Goal: Task Accomplishment & Management: Complete application form

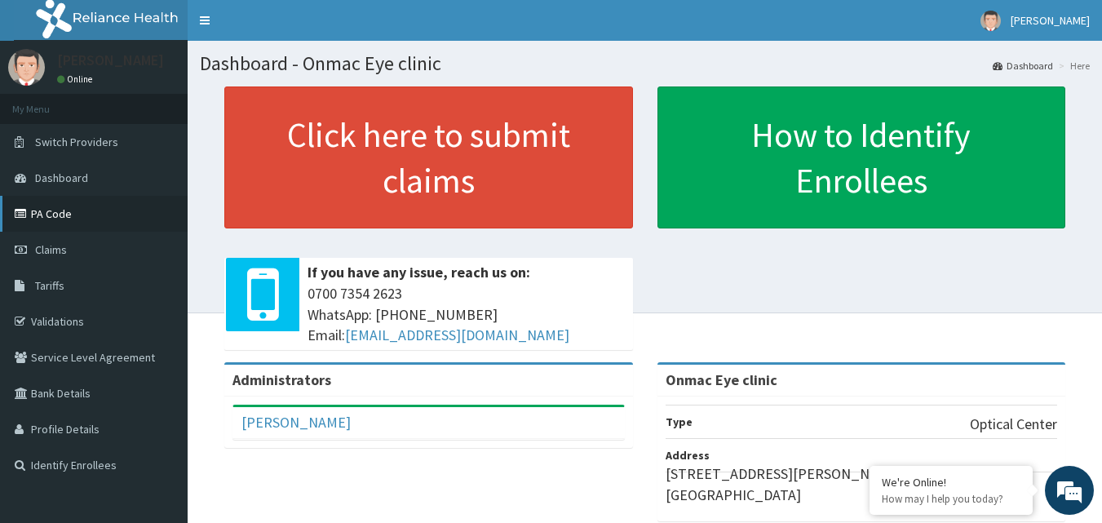
click at [88, 209] on link "PA Code" at bounding box center [94, 214] width 188 height 36
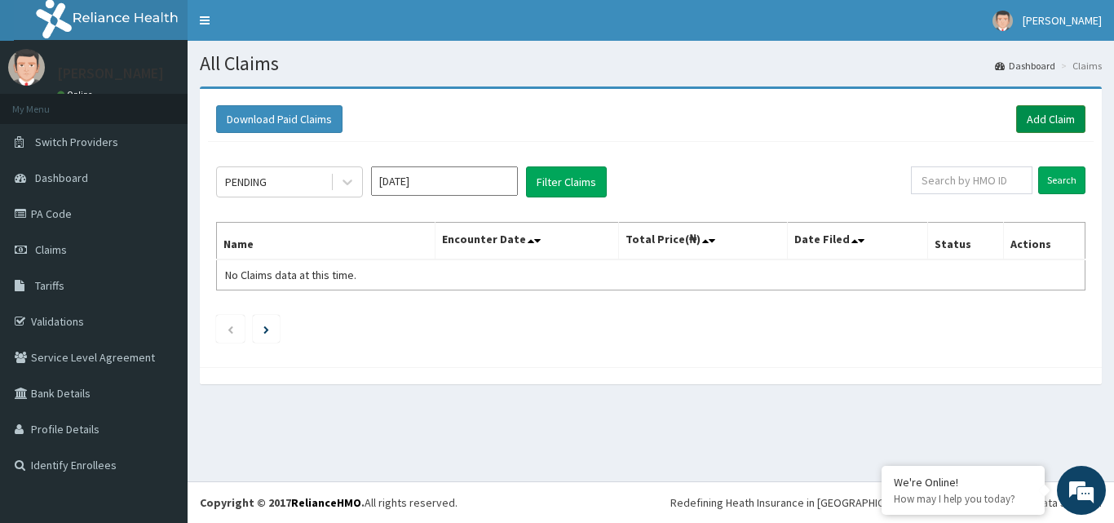
click at [1046, 117] on link "Add Claim" at bounding box center [1050, 119] width 69 height 28
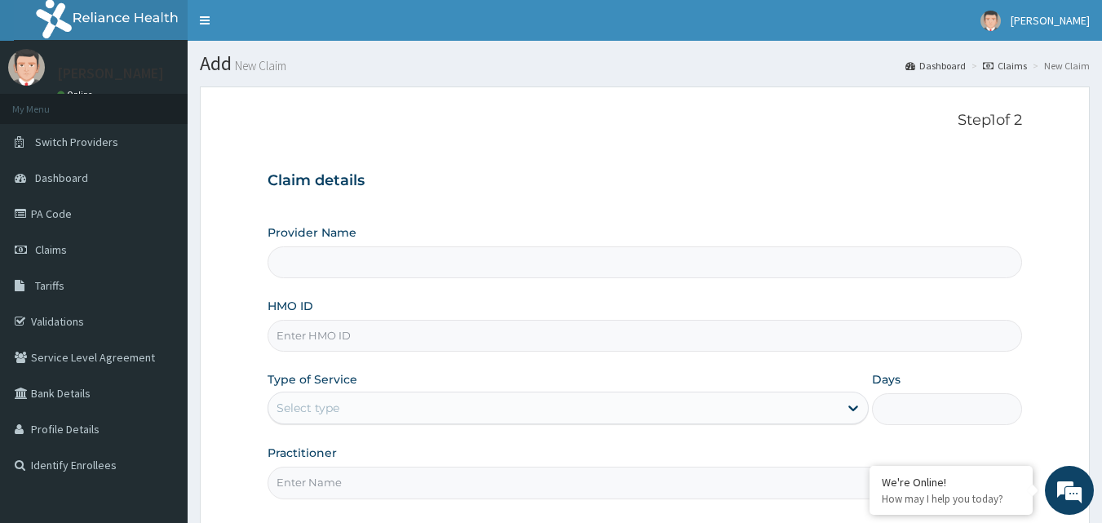
click at [529, 264] on input "Provider Name" at bounding box center [644, 262] width 755 height 32
type input "Onmac Eye clinic"
click at [450, 339] on input "HMO ID" at bounding box center [644, 336] width 755 height 32
type input "GBI/1080/A"
click at [408, 408] on div "Select type" at bounding box center [553, 408] width 570 height 26
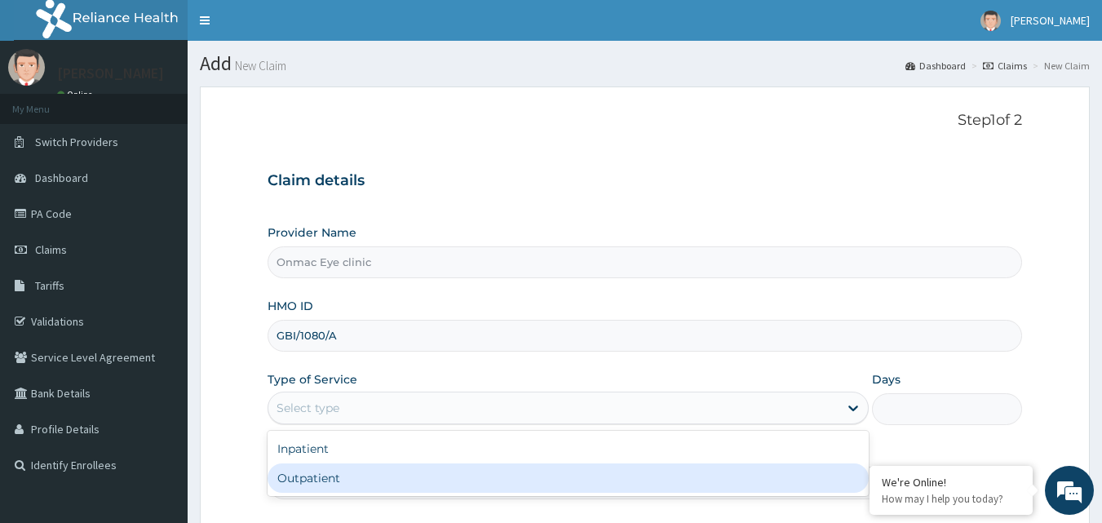
click at [367, 487] on div "Outpatient" at bounding box center [567, 477] width 601 height 29
type input "1"
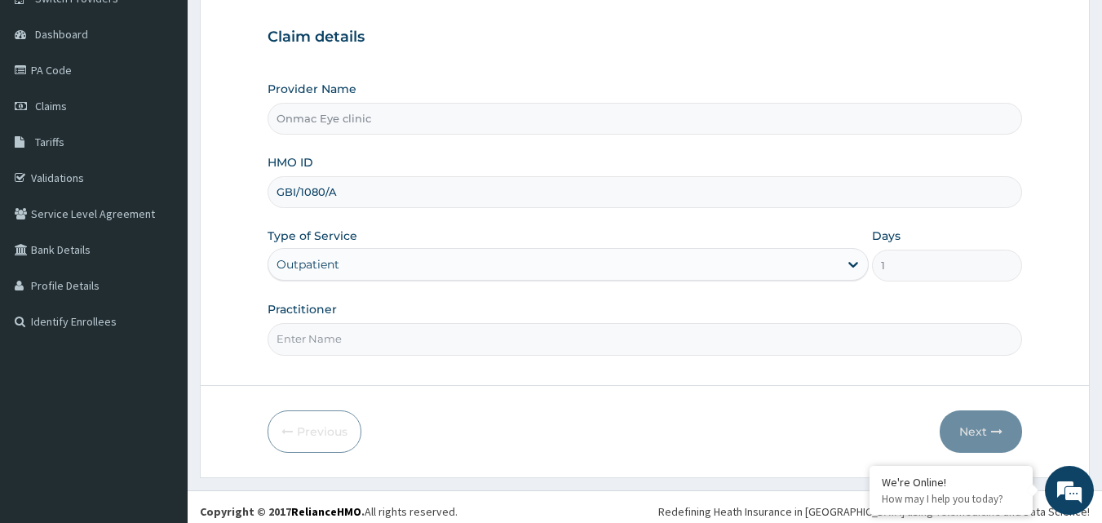
scroll to position [152, 0]
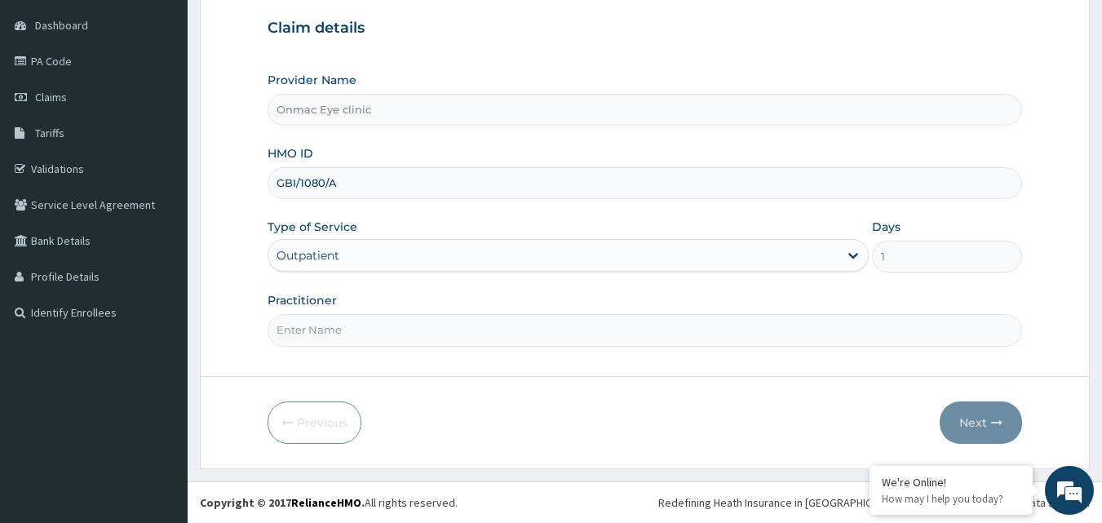
click at [408, 325] on input "Practitioner" at bounding box center [644, 330] width 755 height 32
type input "Dr Kingsley O. Anozie"
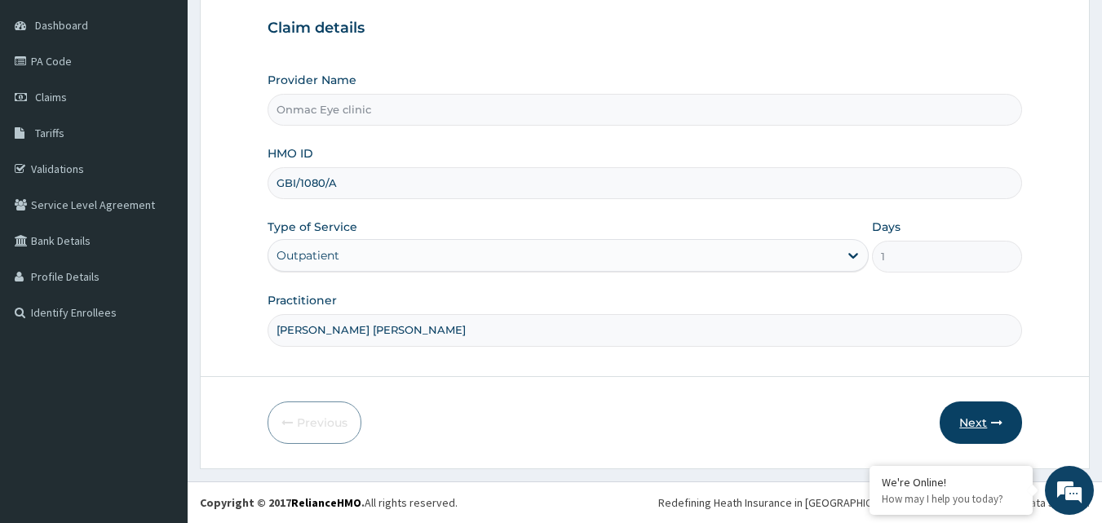
click at [988, 410] on button "Next" at bounding box center [980, 422] width 82 height 42
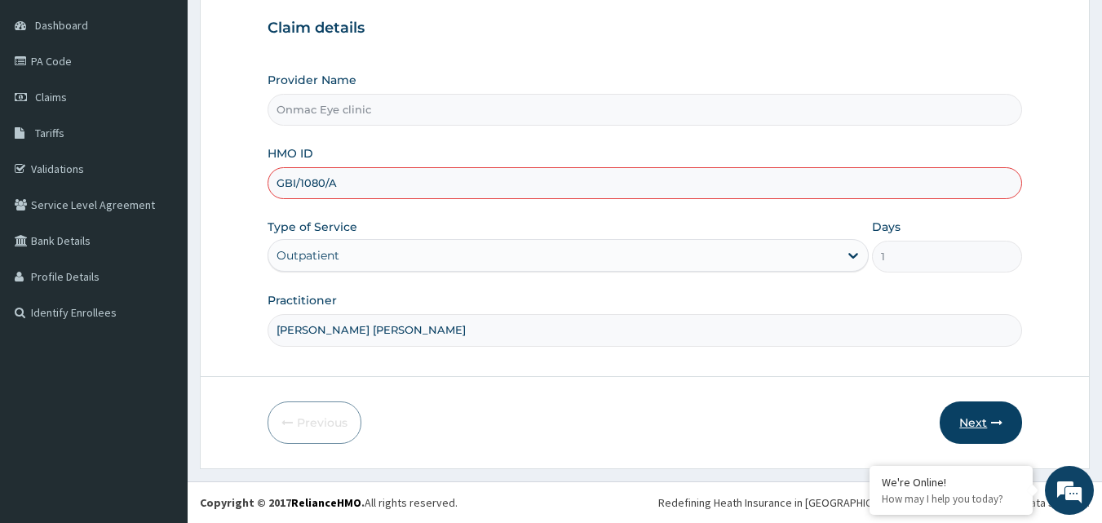
click at [970, 417] on button "Next" at bounding box center [980, 422] width 82 height 42
click at [987, 415] on button "Next" at bounding box center [980, 422] width 82 height 42
click at [310, 183] on input "GBI/1080/A" at bounding box center [644, 183] width 755 height 32
type input "GBI/10280/A"
click at [969, 418] on button "Next" at bounding box center [980, 422] width 82 height 42
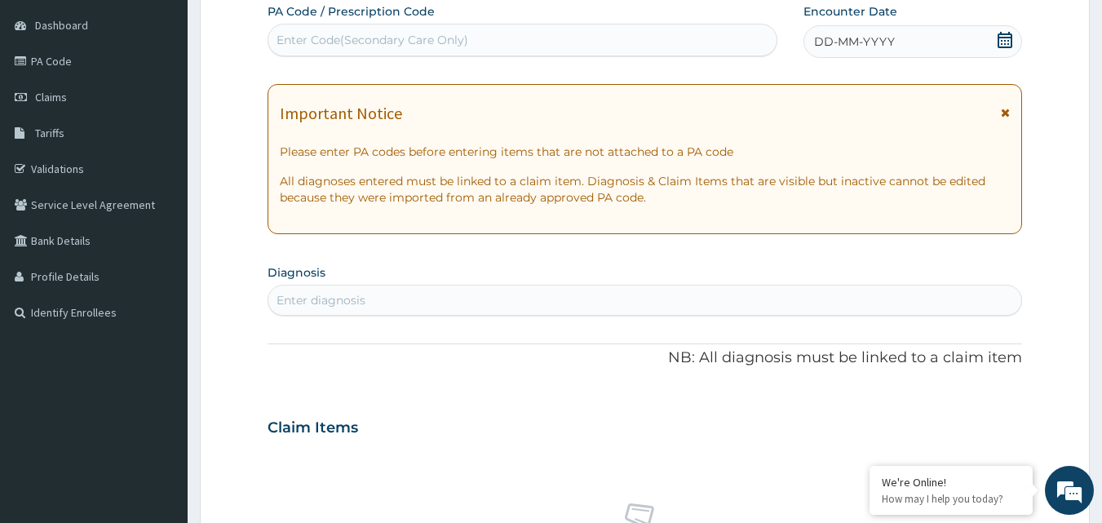
click at [396, 35] on div "Enter Code(Secondary Care Only)" at bounding box center [372, 40] width 192 height 16
paste input "PA/FCA92B"
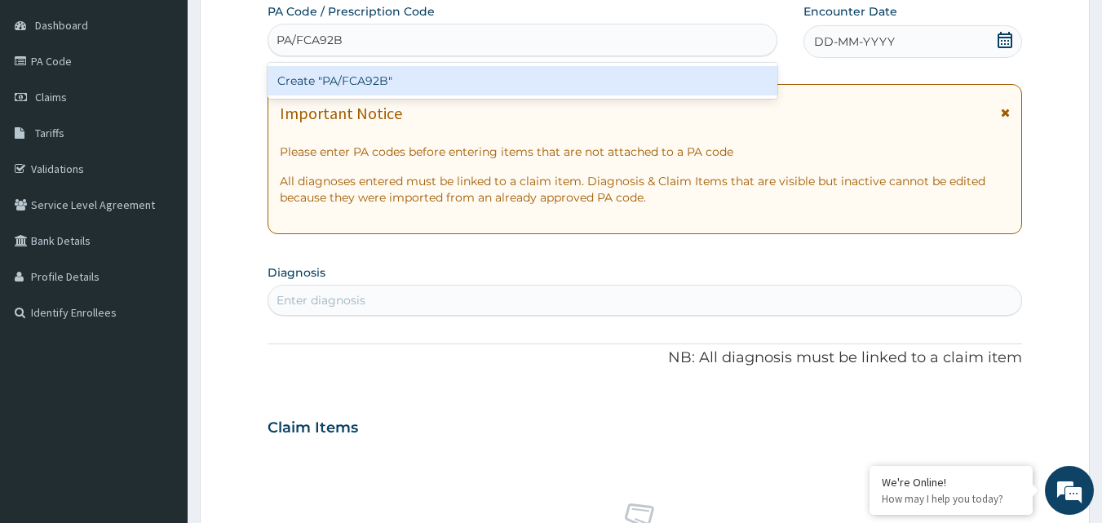
paste input "PA/FCA92B"
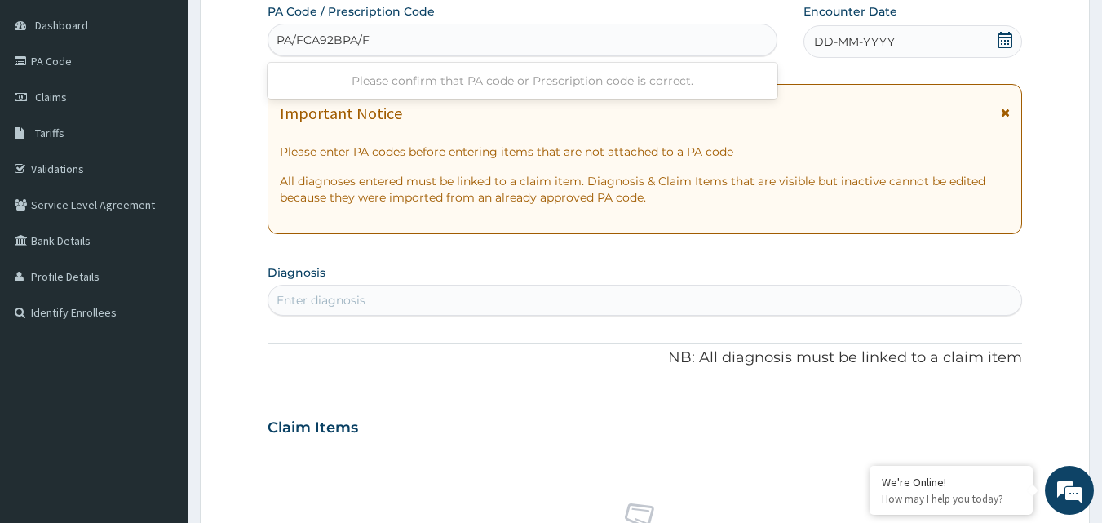
click at [582, 87] on div "Please confirm that PA code or Prescription code is correct." at bounding box center [522, 80] width 510 height 29
type input "PA/FCA92BPA/F"
click at [524, 300] on div "Enter diagnosis" at bounding box center [644, 300] width 755 height 31
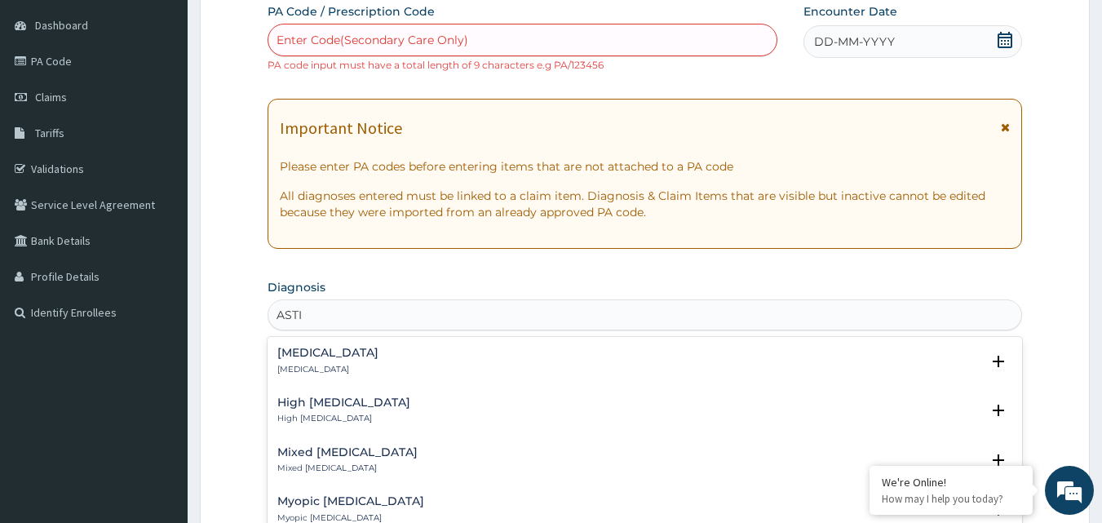
type input "ASTIG"
click at [458, 352] on div "Astigmatism Astigmatism" at bounding box center [645, 361] width 736 height 29
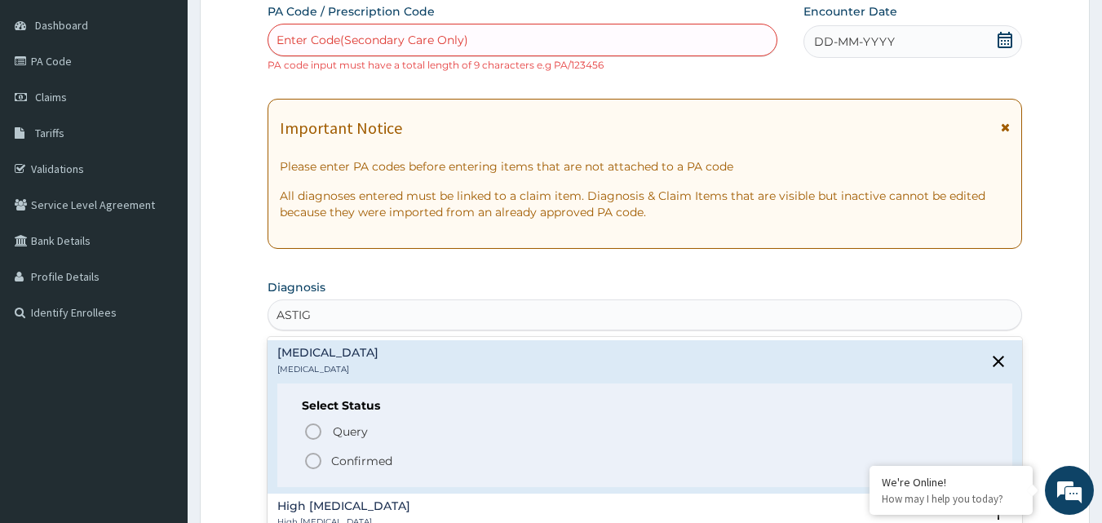
click at [312, 457] on icon "status option filled" at bounding box center [313, 461] width 20 height 20
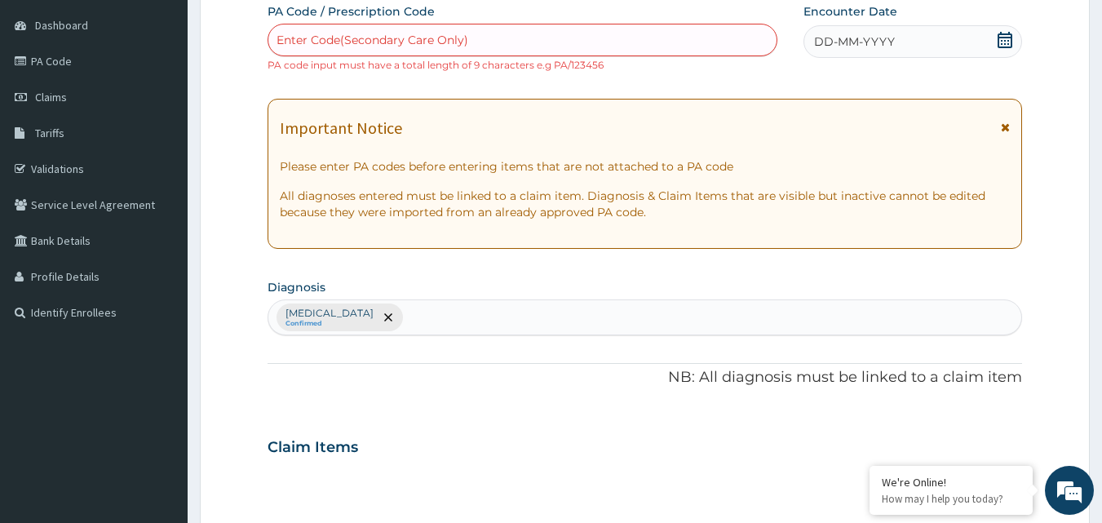
click at [501, 30] on div "Enter Code(Secondary Care Only)" at bounding box center [522, 40] width 509 height 26
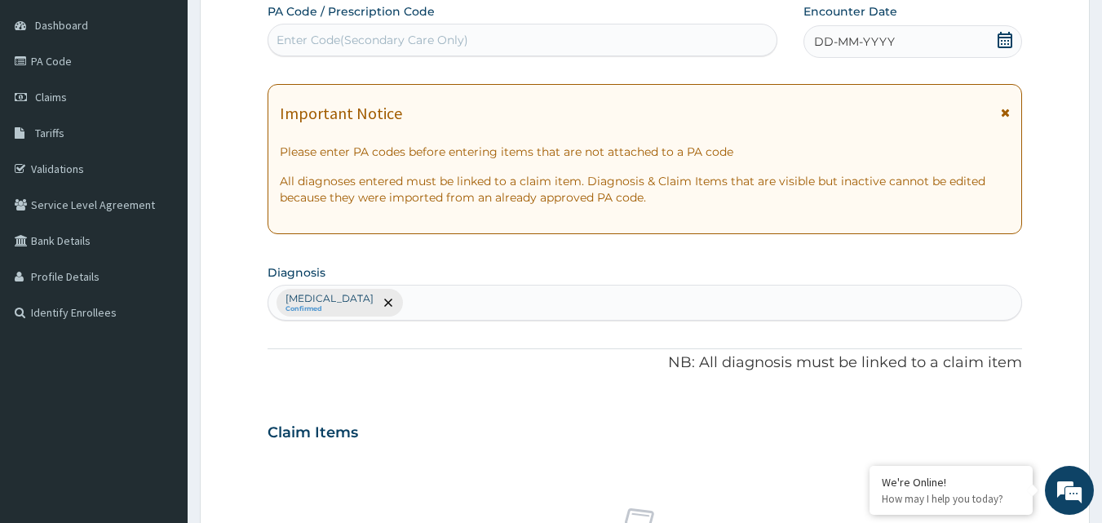
paste input "PA/FCA92B"
type input "PA/FCA92B"
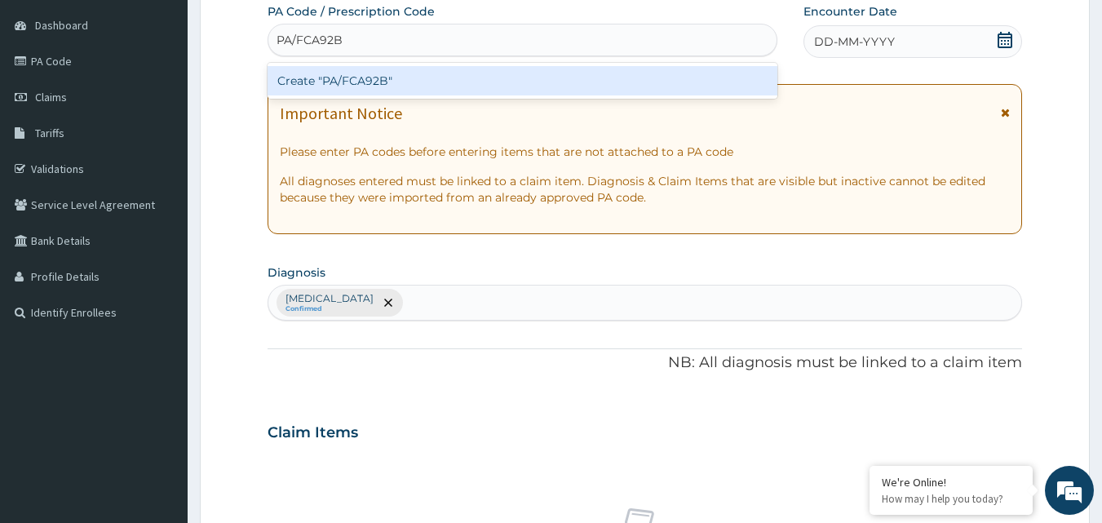
click at [476, 82] on div "Create "PA/FCA92B"" at bounding box center [522, 80] width 510 height 29
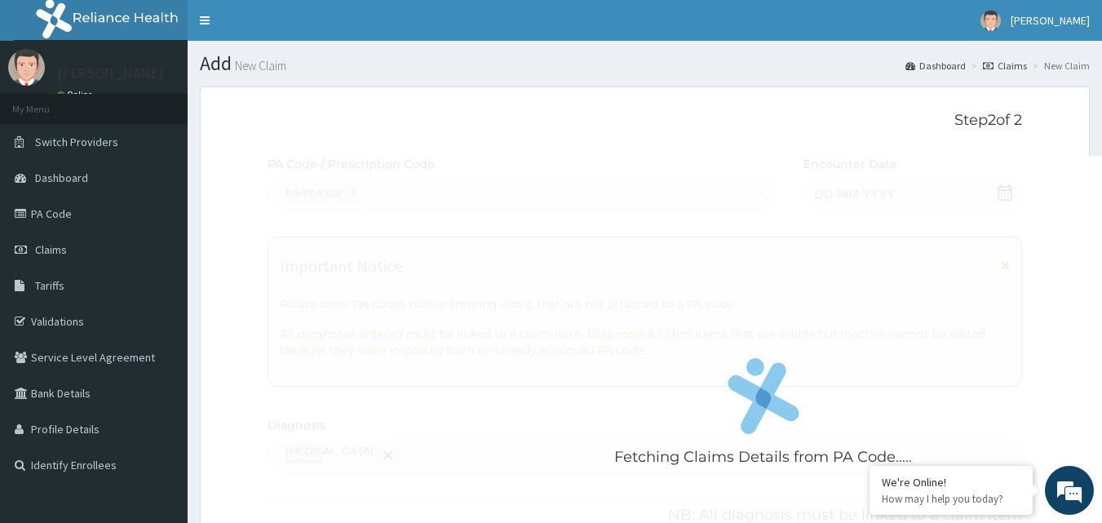
scroll to position [457, 0]
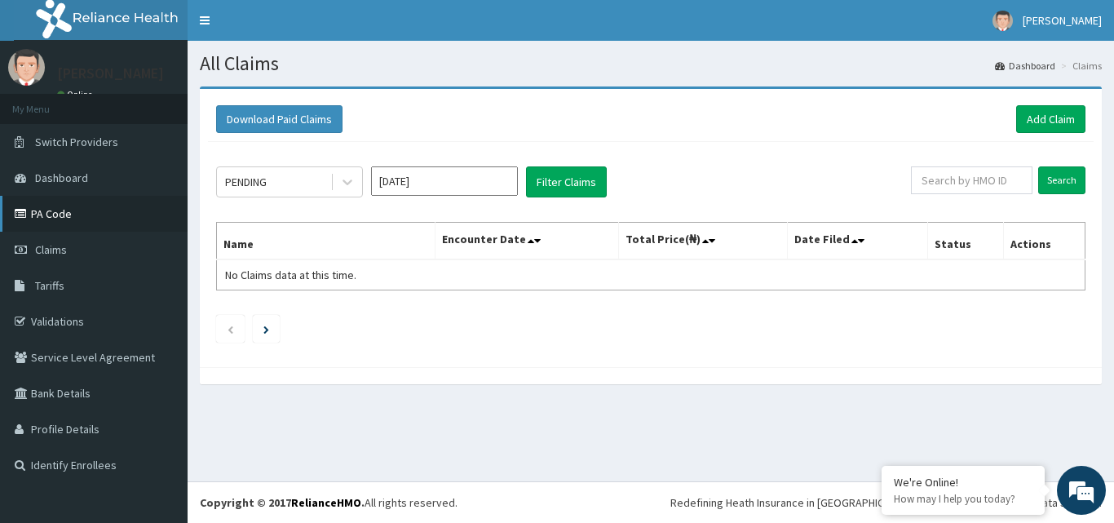
click at [63, 207] on link "PA Code" at bounding box center [94, 214] width 188 height 36
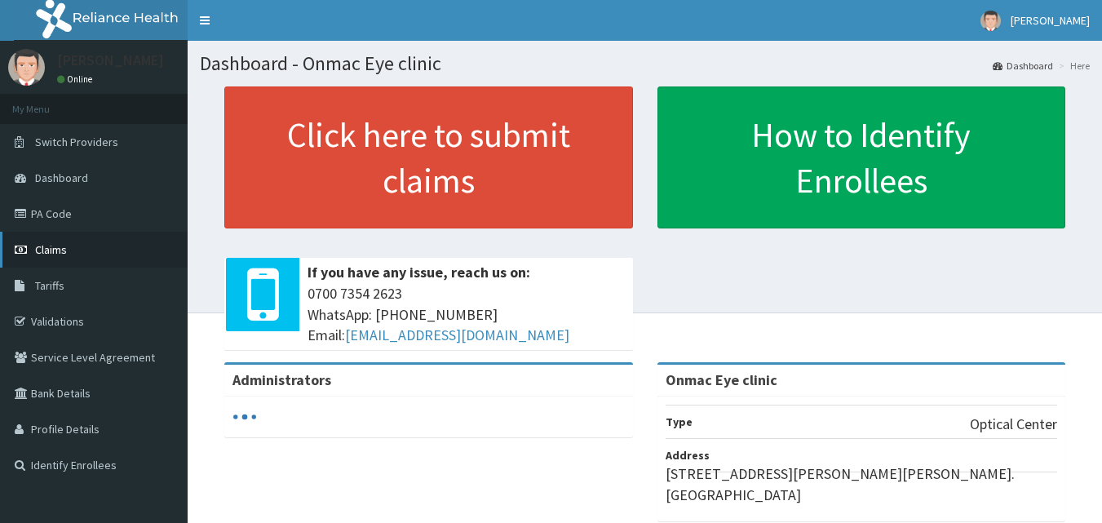
click at [95, 250] on link "Claims" at bounding box center [94, 250] width 188 height 36
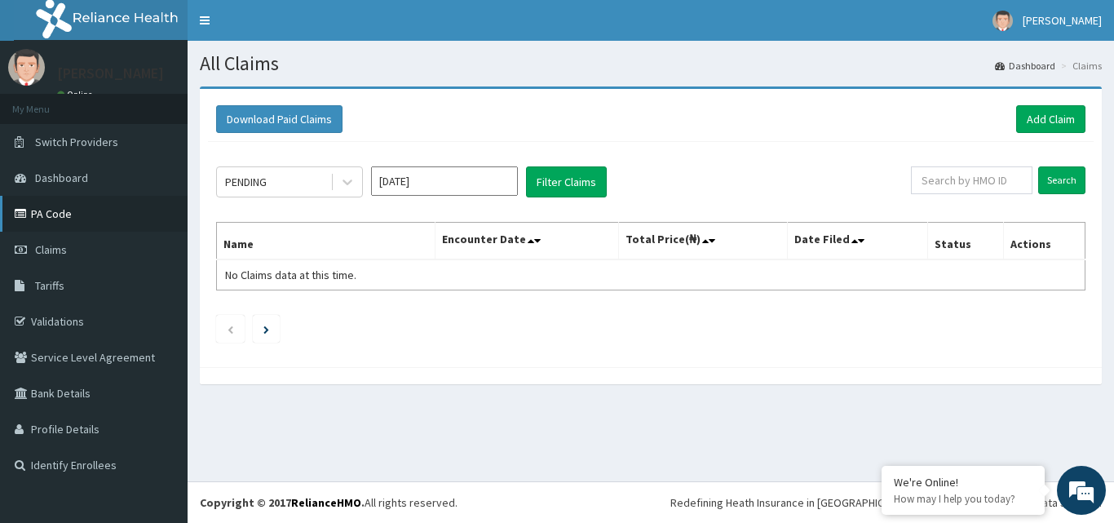
click at [71, 207] on link "PA Code" at bounding box center [94, 214] width 188 height 36
click at [1058, 108] on link "Add Claim" at bounding box center [1050, 119] width 69 height 28
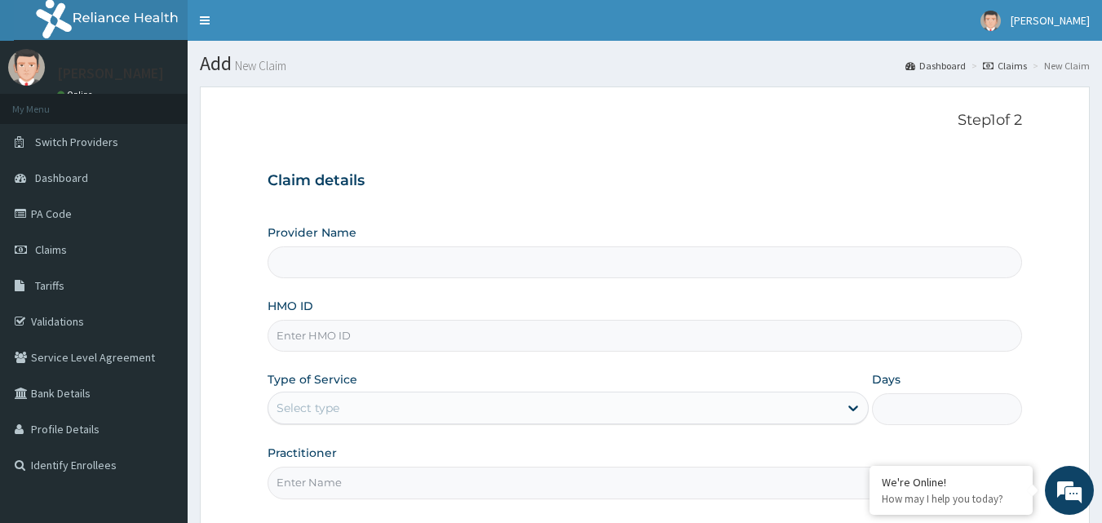
type input "Onmac Eye clinic"
click at [382, 262] on input "Onmac Eye clinic" at bounding box center [644, 262] width 755 height 32
click at [369, 338] on input "HMO ID" at bounding box center [644, 336] width 755 height 32
type input "GBI/10280/A"
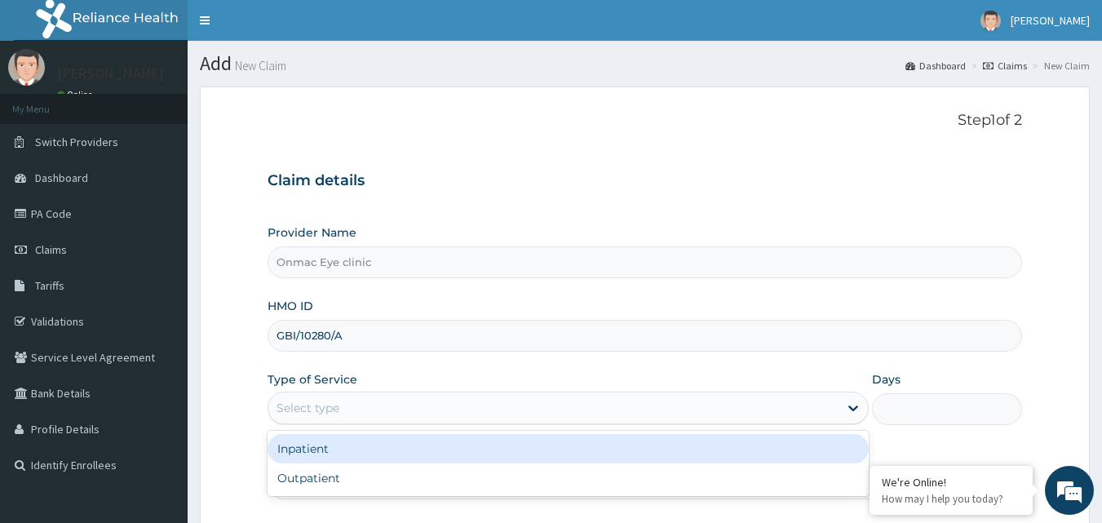
click at [398, 399] on div "Select type" at bounding box center [553, 408] width 570 height 26
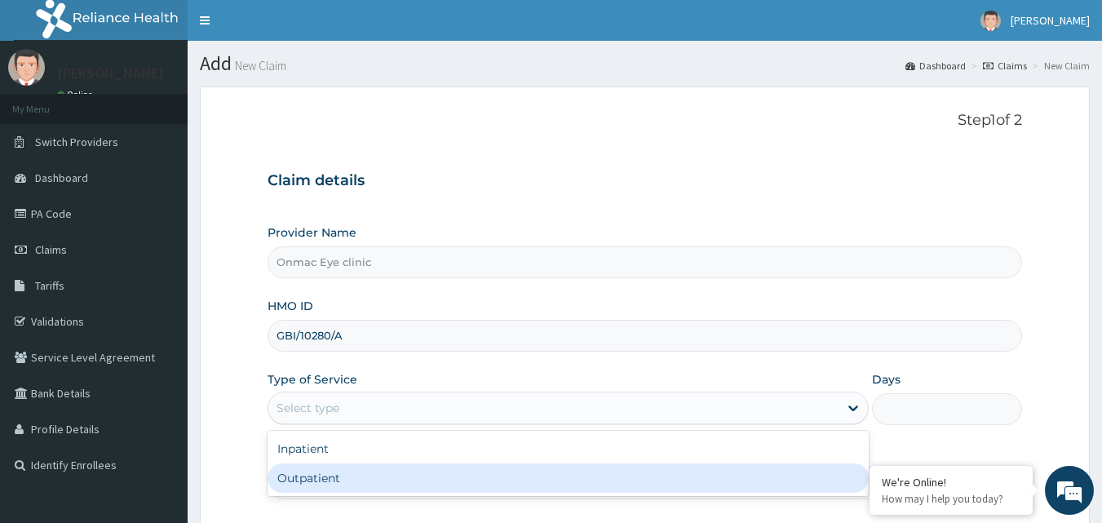
click at [365, 473] on div "Outpatient" at bounding box center [567, 477] width 601 height 29
type input "1"
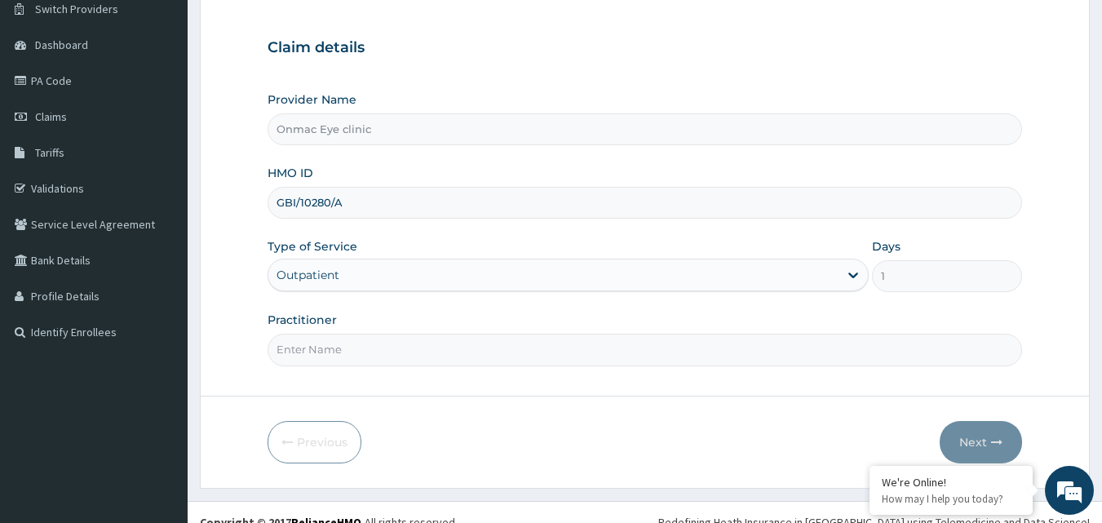
scroll to position [152, 0]
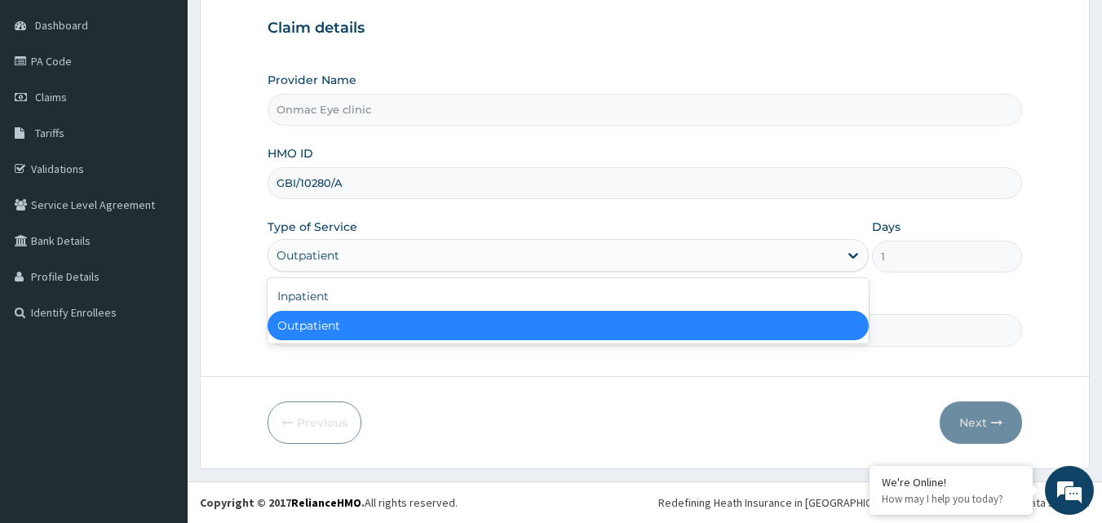
click at [351, 251] on div "Outpatient" at bounding box center [553, 255] width 570 height 26
click at [334, 322] on div "Outpatient" at bounding box center [567, 325] width 601 height 29
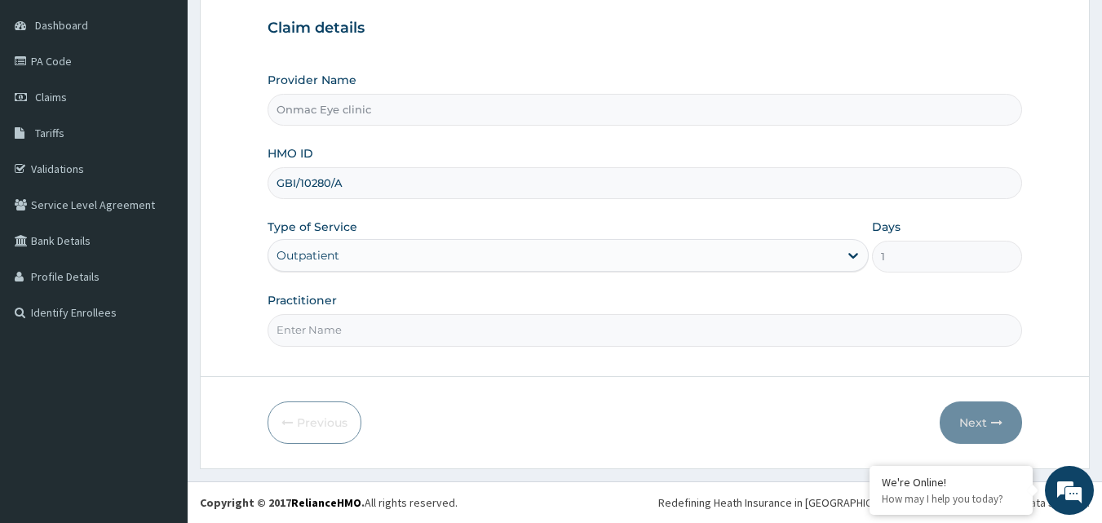
click at [382, 335] on input "Practitioner" at bounding box center [644, 330] width 755 height 32
type input "Dr Kingsley O. Anozie"
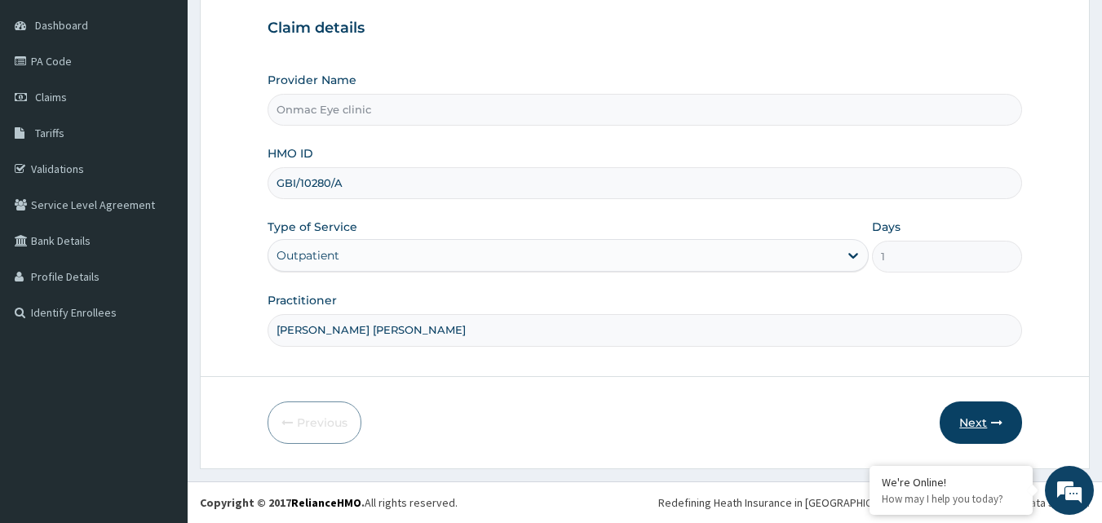
click at [977, 413] on button "Next" at bounding box center [980, 422] width 82 height 42
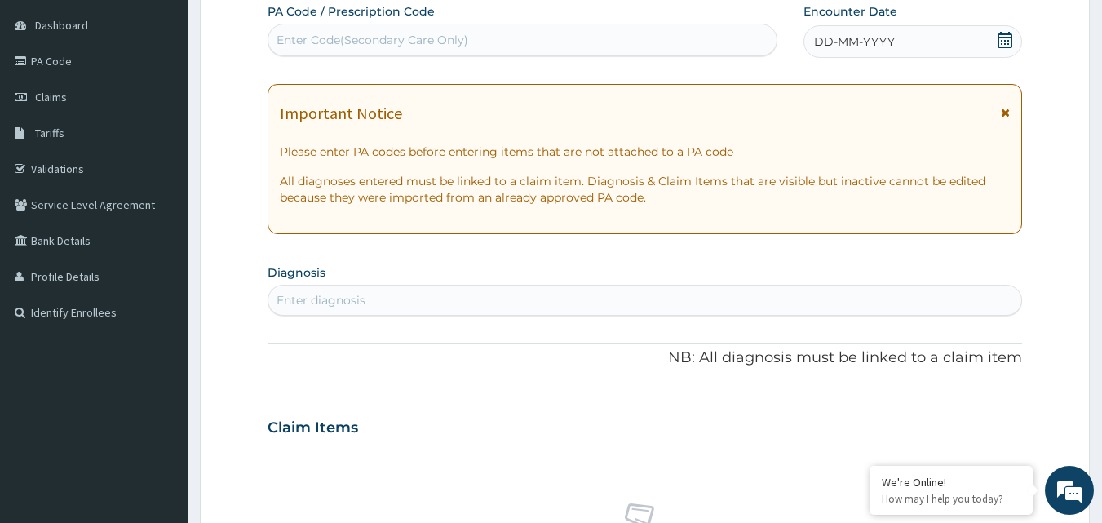
click at [450, 34] on div "Enter Code(Secondary Care Only)" at bounding box center [372, 40] width 192 height 16
paste input "PA/FCA92B"
type input "PA/FCA92B"
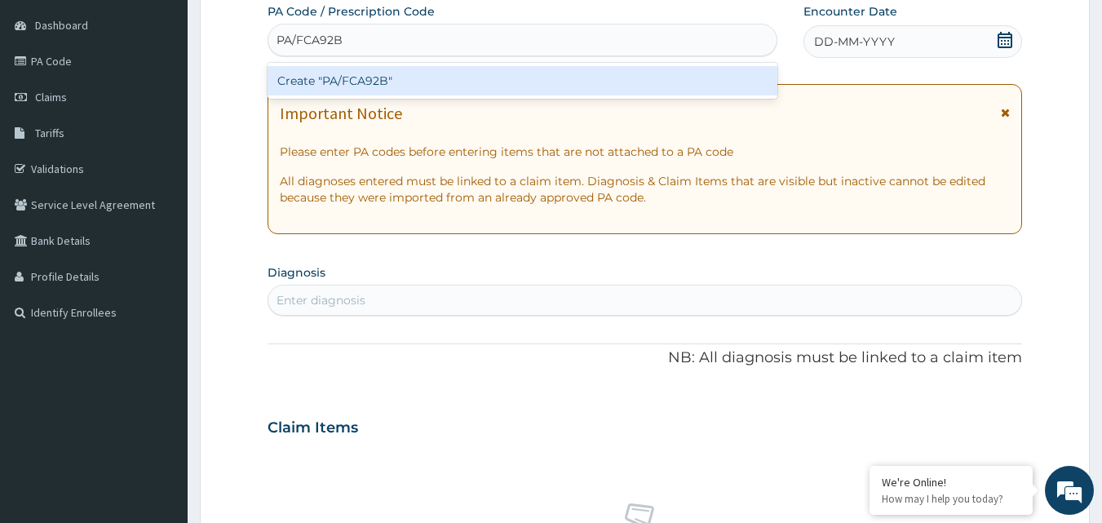
click at [437, 79] on div "Create "PA/FCA92B"" at bounding box center [522, 80] width 510 height 29
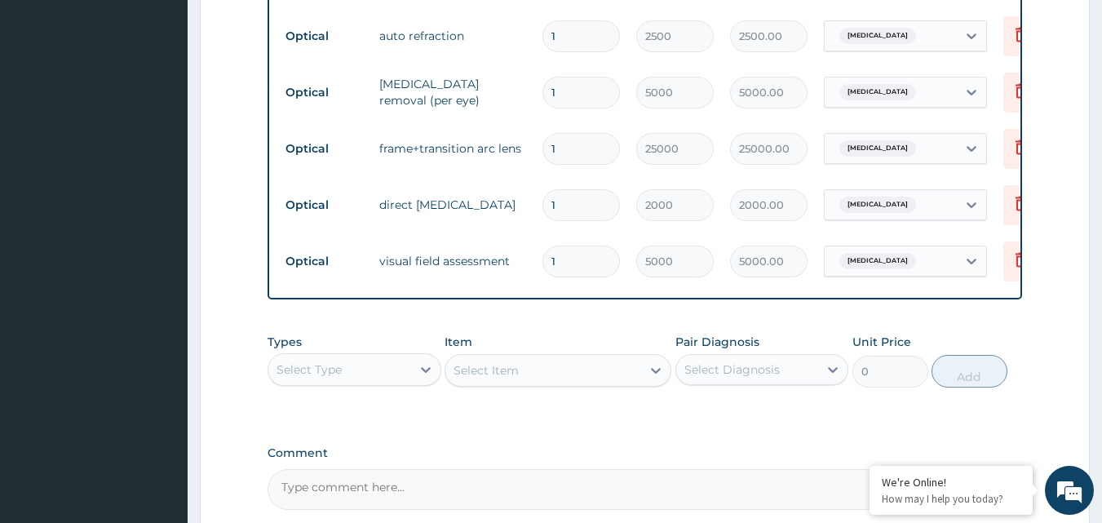
scroll to position [476, 0]
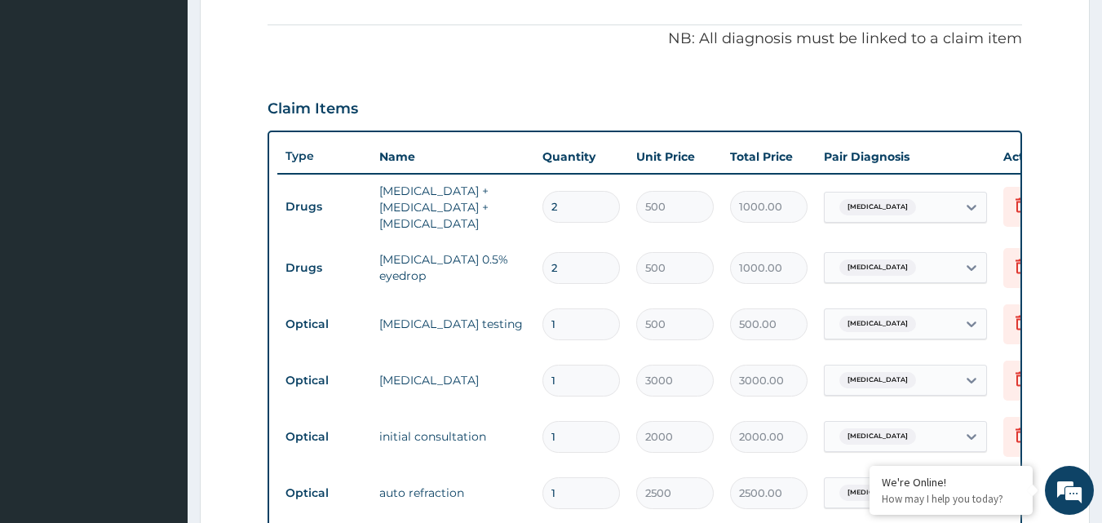
type input "0"
type input "0.00"
type input "1"
type input "5000.00"
type input "0"
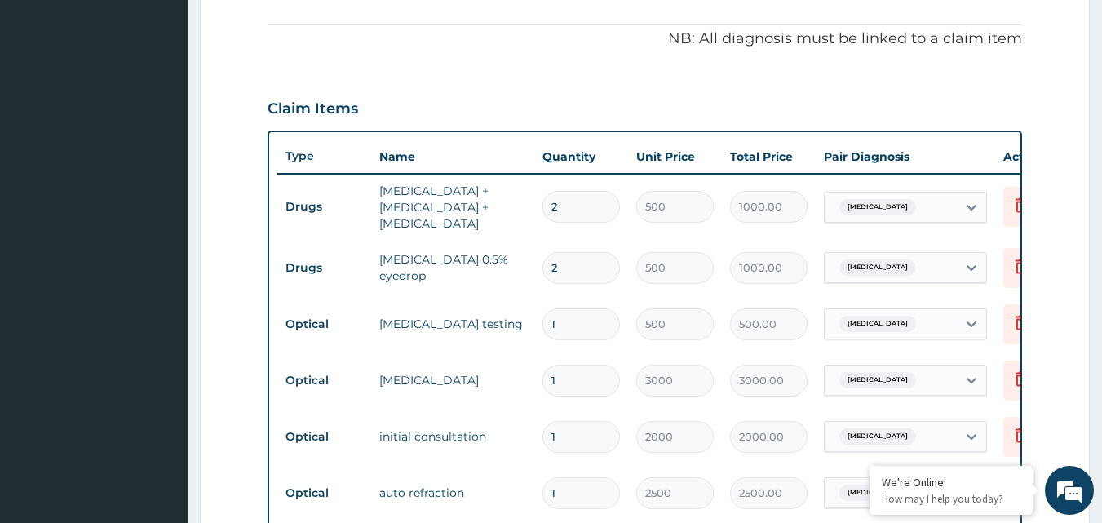
type input "0.00"
type input "1"
type input "5000.00"
type input "0"
type input "0.00"
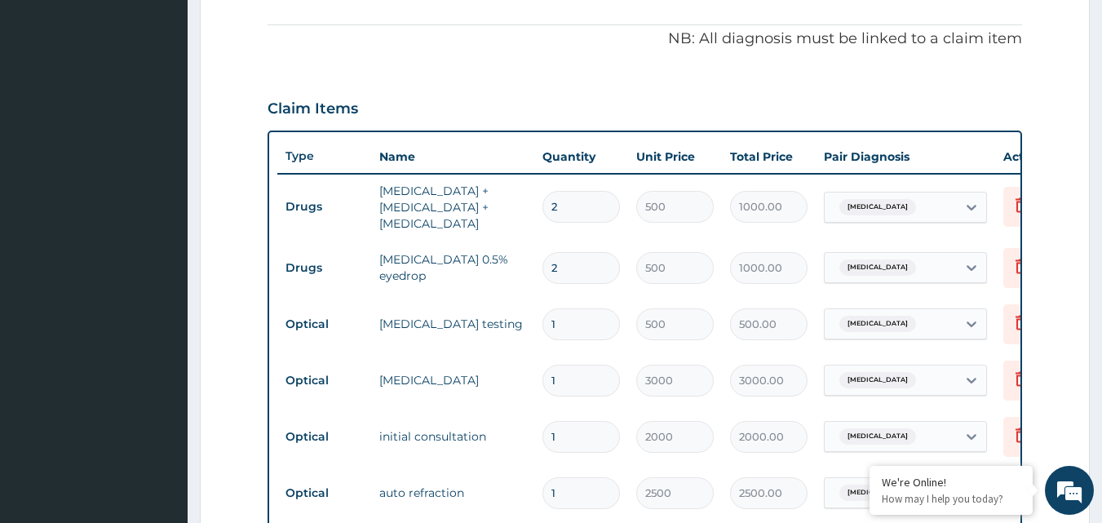
type input "1"
type input "5000.00"
type input "0"
type input "0.00"
type input "1"
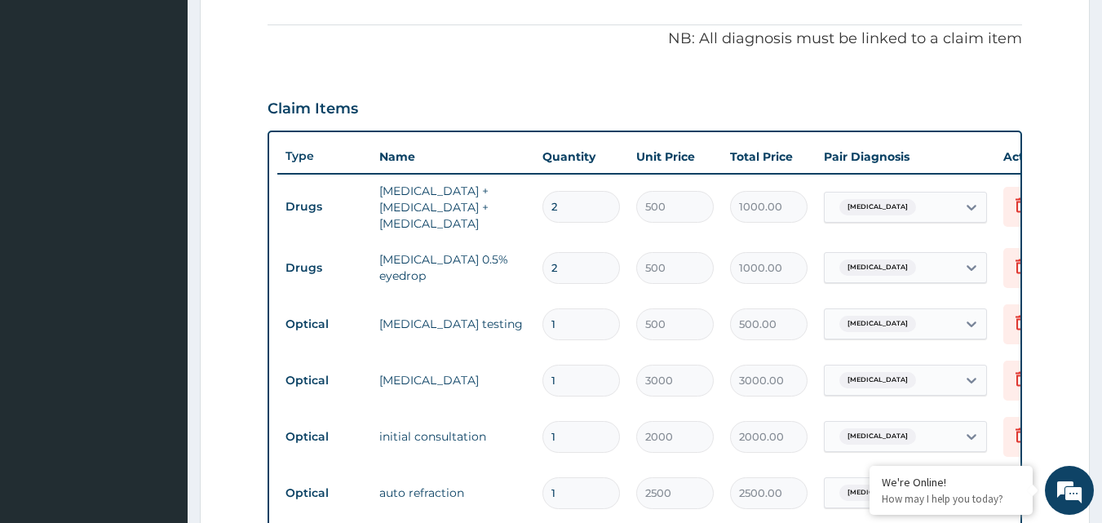
type input "5000.00"
type input "0"
type input "0.00"
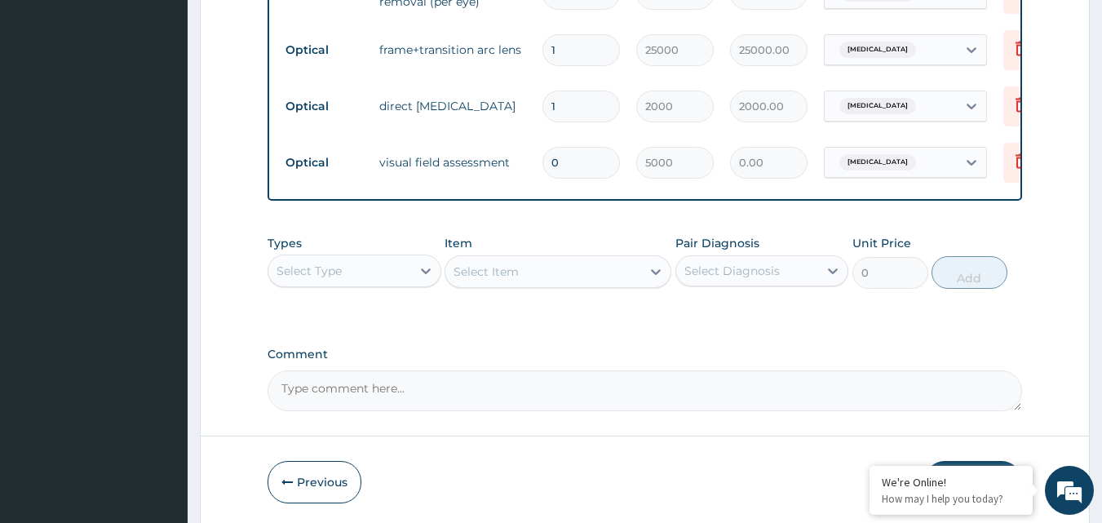
scroll to position [1103, 0]
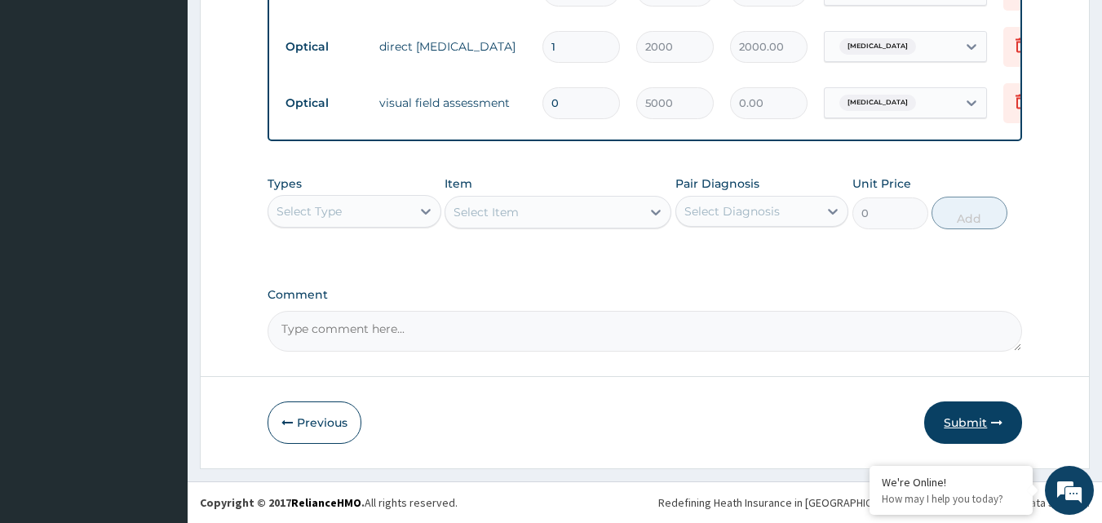
click at [966, 414] on button "Submit" at bounding box center [973, 422] width 98 height 42
click at [966, 418] on button "Submit" at bounding box center [973, 422] width 98 height 42
click at [966, 413] on button "Submit" at bounding box center [973, 422] width 98 height 42
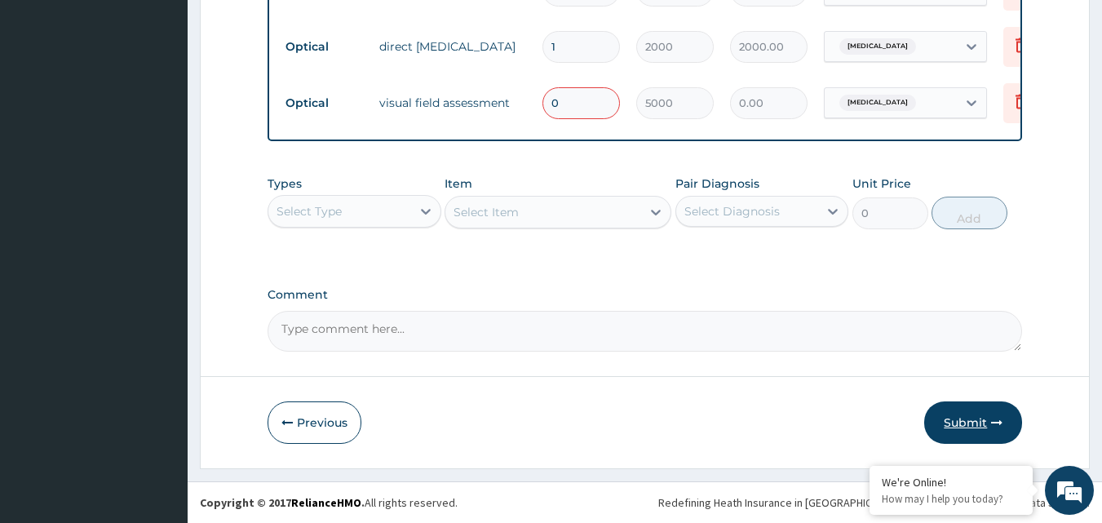
click at [961, 418] on button "Submit" at bounding box center [973, 422] width 98 height 42
click at [987, 417] on button "Submit" at bounding box center [973, 422] width 98 height 42
click at [986, 417] on button "Submit" at bounding box center [973, 422] width 98 height 42
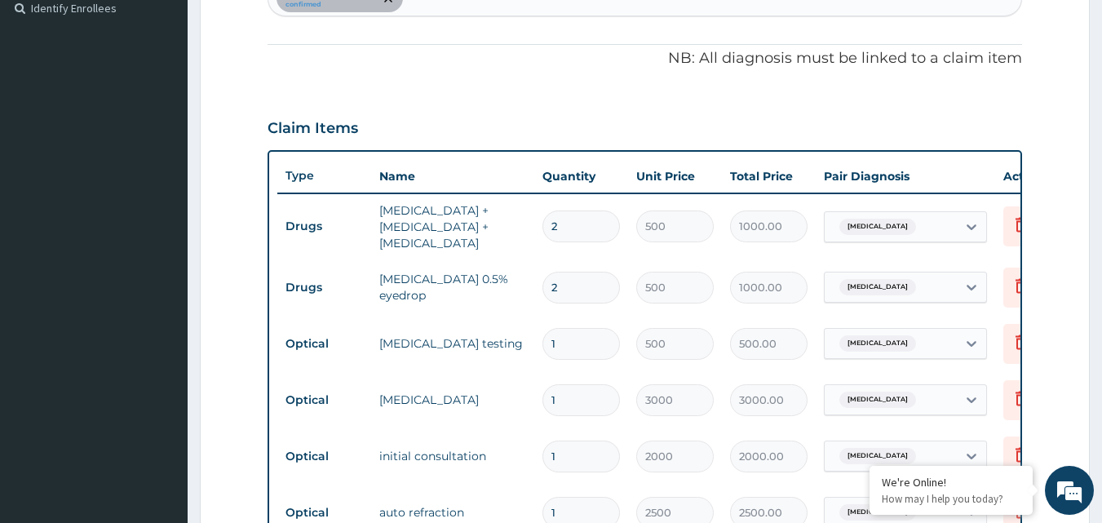
scroll to position [913, 0]
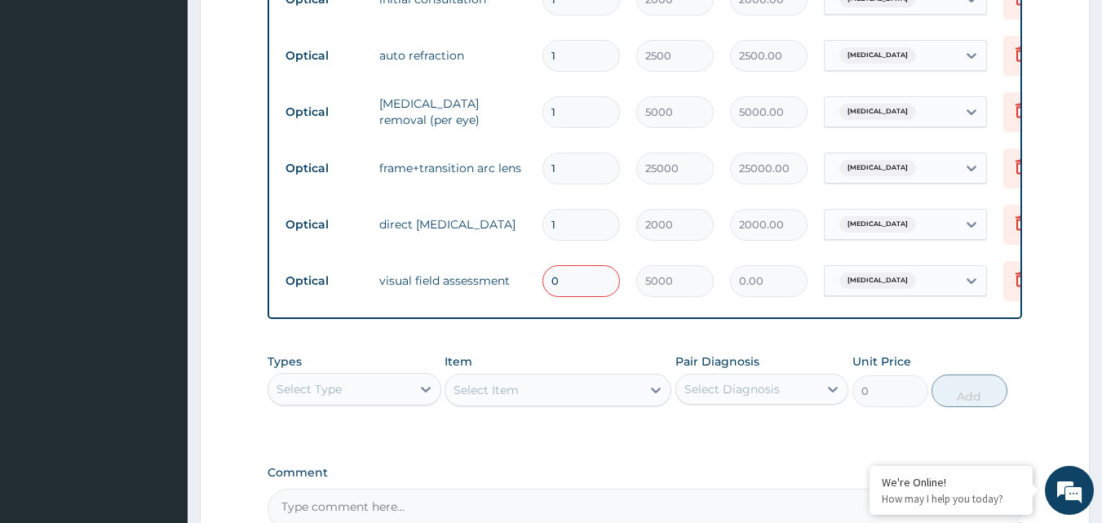
click at [560, 281] on input "0" at bounding box center [580, 281] width 77 height 32
type input "1"
type input "5000.00"
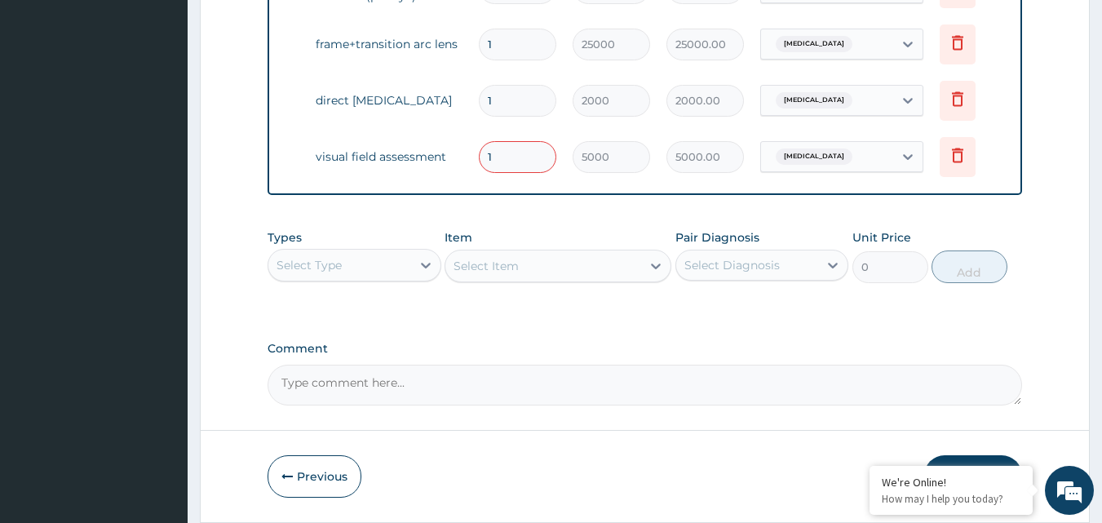
scroll to position [1103, 0]
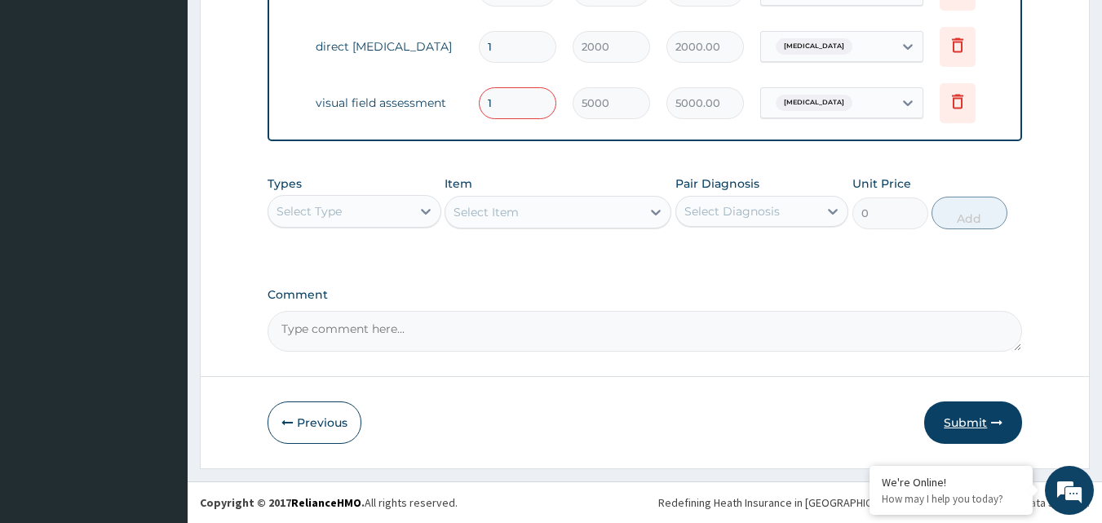
type input "1"
click at [970, 416] on button "Submit" at bounding box center [973, 422] width 98 height 42
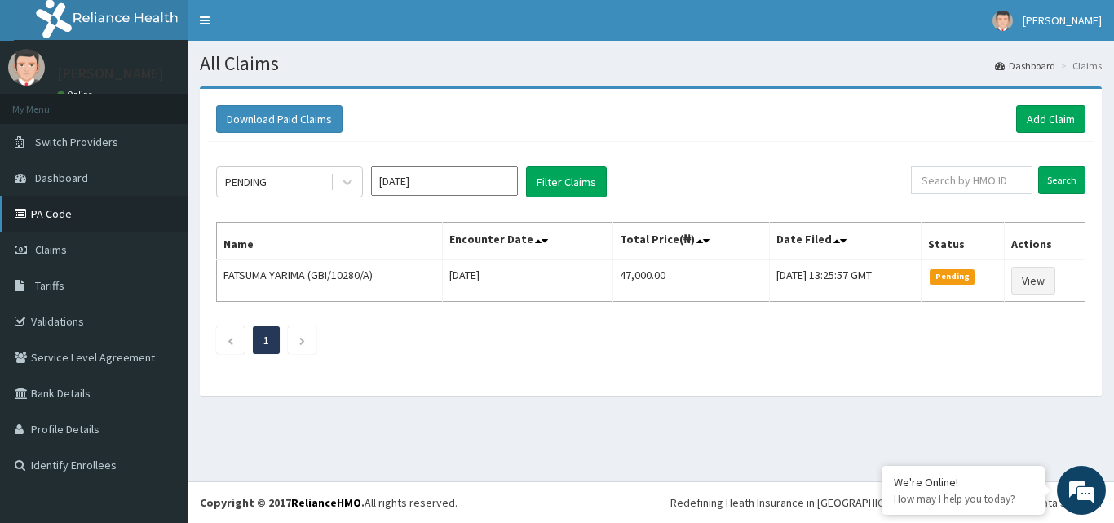
click at [67, 217] on link "PA Code" at bounding box center [94, 214] width 188 height 36
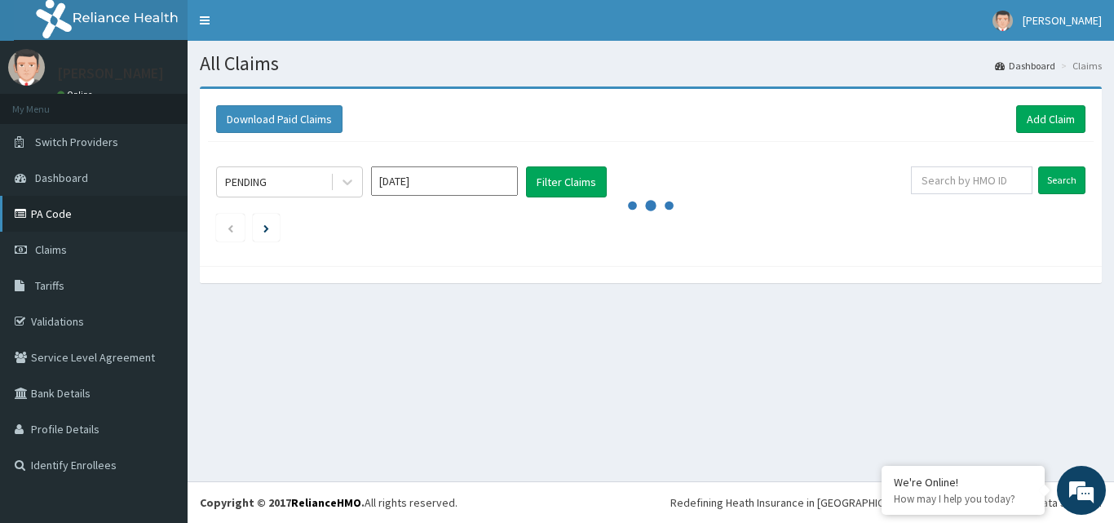
click at [58, 211] on link "PA Code" at bounding box center [94, 214] width 188 height 36
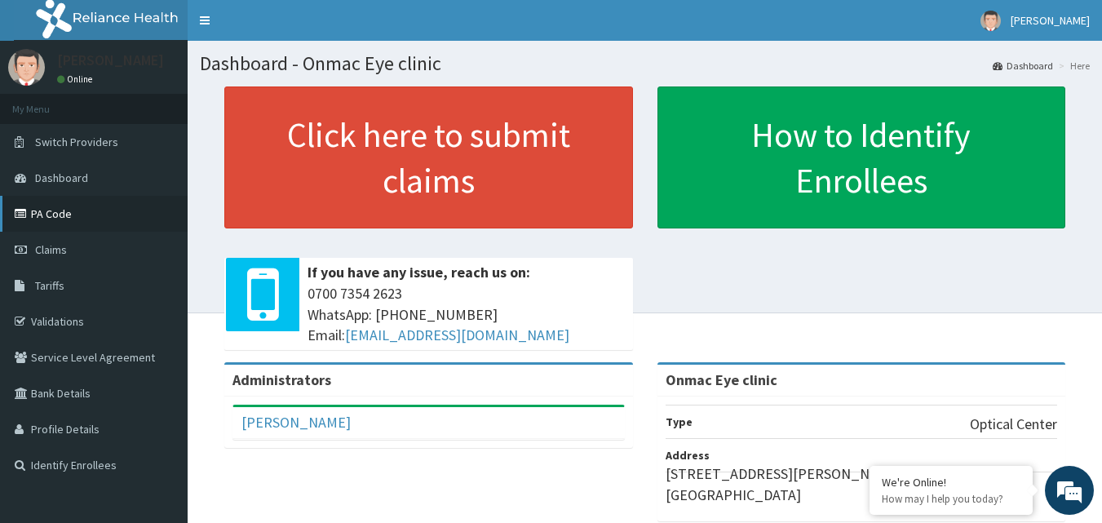
click at [63, 214] on link "PA Code" at bounding box center [94, 214] width 188 height 36
